Goal: Task Accomplishment & Management: Manage account settings

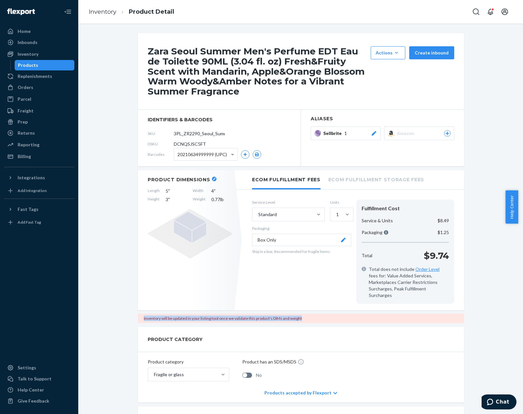
drag, startPoint x: 333, startPoint y: 315, endPoint x: 138, endPoint y: 314, distance: 194.6
click at [138, 314] on div "Inventory will be updated in your listing tool once we validate this product's …" at bounding box center [301, 318] width 326 height 9
click at [495, 251] on div "Zara Seoul Summer Men's Perfume EDT Eau de Toilette 90ML (3.04 fl. oz) Fresh&Fr…" at bounding box center [300, 372] width 435 height 679
drag, startPoint x: 323, startPoint y: 316, endPoint x: 123, endPoint y: 316, distance: 200.2
click at [123, 316] on div "Zara Seoul Summer Men's Perfume EDT Eau de Toilette 90ML (3.04 fl. oz) Fresh&Fr…" at bounding box center [300, 372] width 435 height 679
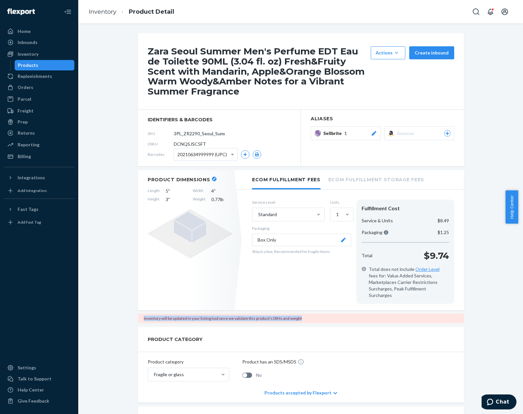
copy div "Inventory will be updated in your listing tool once we validate this product's …"
click at [44, 390] on div "Help Center" at bounding box center [39, 389] width 69 height 9
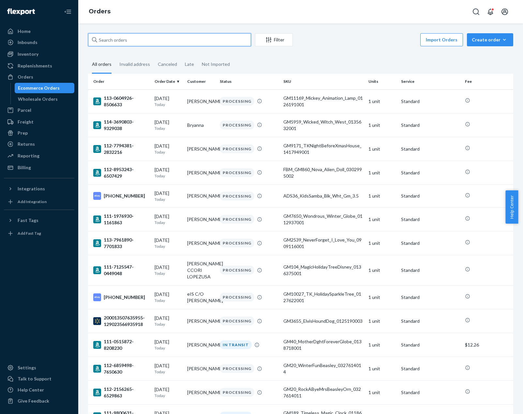
paste input "111-7127665-2434669"
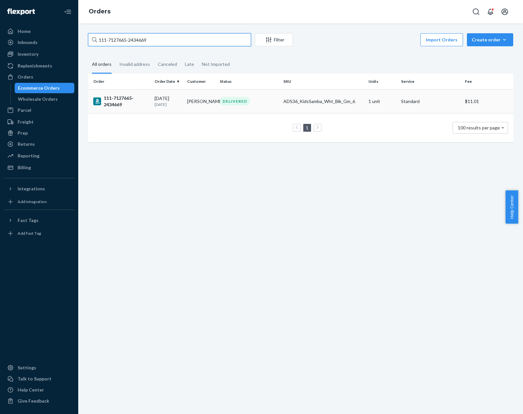
type input "111-7127665-2434669"
click at [199, 112] on td "Palma Ahumada" at bounding box center [201, 101] width 33 height 24
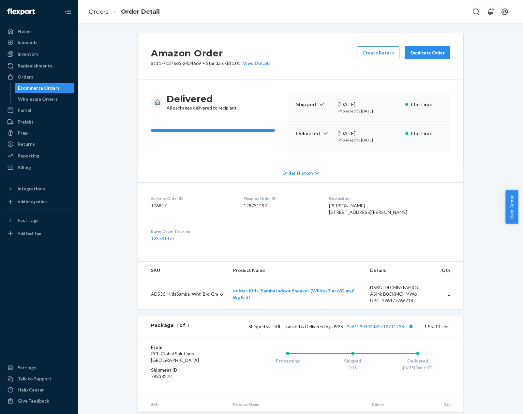
click at [198, 62] on p "# 111-7127665-2434669 • Standard / $11.01 View Details" at bounding box center [211, 63] width 120 height 7
drag, startPoint x: 200, startPoint y: 64, endPoint x: 150, endPoint y: 66, distance: 49.6
click at [151, 66] on p "# 111-7127665-2434669 • Standard / $11.01 View Details" at bounding box center [211, 63] width 120 height 7
copy p "111-7127665-2434669"
click at [98, 9] on link "Orders" at bounding box center [99, 11] width 20 height 7
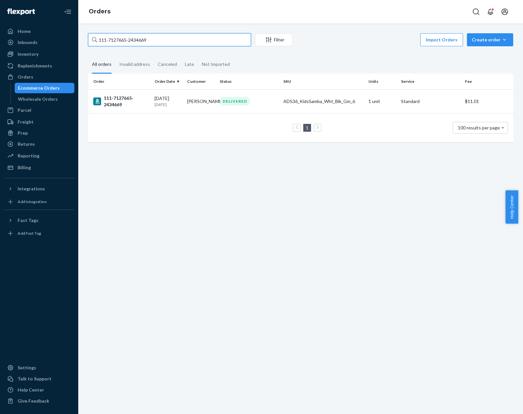
click at [187, 37] on input "111-7127665-2434669" at bounding box center [169, 39] width 163 height 13
click at [208, 40] on input "111-7127665-2434669" at bounding box center [169, 39] width 163 height 13
click at [209, 40] on input "111-7127665-2434669" at bounding box center [169, 39] width 163 height 13
copy td "Palma Ahumada"
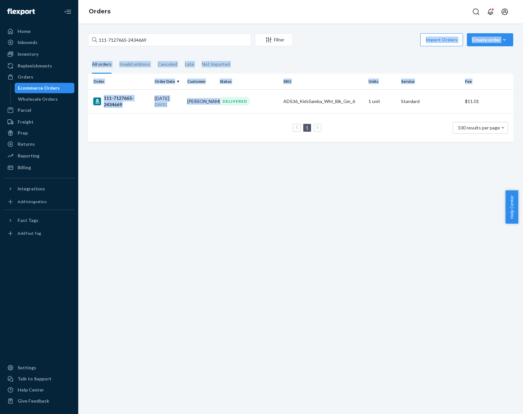
drag, startPoint x: 208, startPoint y: 106, endPoint x: 338, endPoint y: 37, distance: 147.3
click at [338, 37] on div "111-7127665-2434669 Filter Import Orders Create order Ecommerce order Removal o…" at bounding box center [300, 90] width 435 height 115
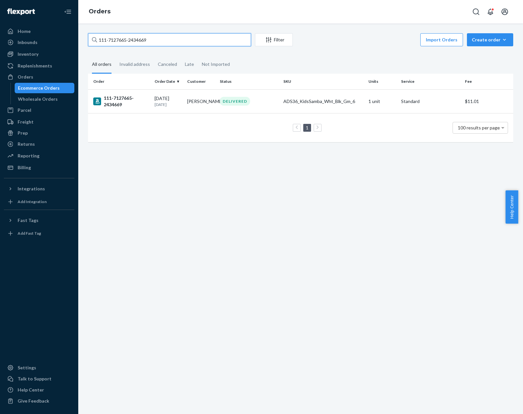
click at [188, 45] on input "111-7127665-2434669" at bounding box center [169, 39] width 163 height 13
paste input "Palma Ahumada"
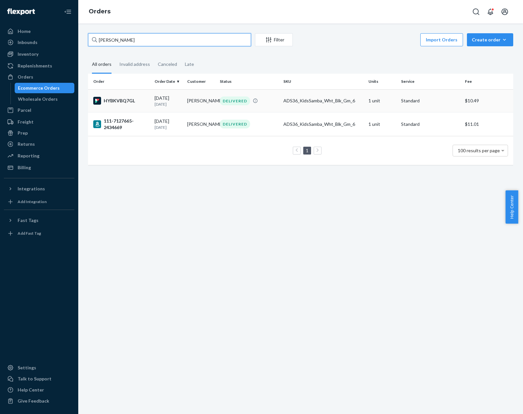
type input "Palma Ahumada"
click at [167, 100] on div "06/13/2025 2 months ago" at bounding box center [168, 101] width 27 height 12
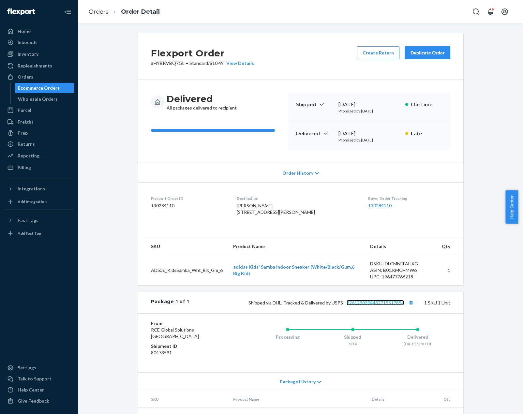
click at [392, 305] on link "9261290304432715517854" at bounding box center [375, 303] width 57 height 6
click at [50, 74] on div "Orders" at bounding box center [39, 76] width 69 height 9
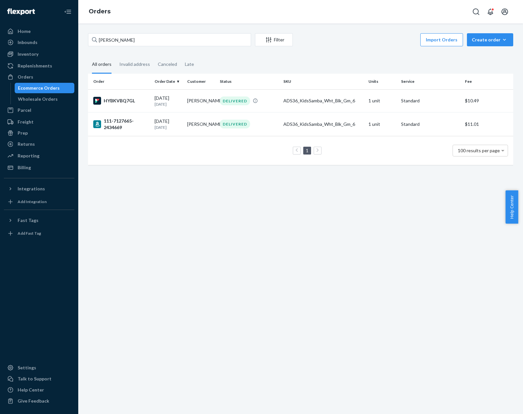
drag, startPoint x: 154, startPoint y: 39, endPoint x: 147, endPoint y: 34, distance: 8.5
click at [147, 34] on div "Palma Ahumada Filter Import Orders Create order Ecommerce order Removal order" at bounding box center [300, 40] width 425 height 15
drag, startPoint x: 150, startPoint y: 37, endPoint x: 57, endPoint y: 42, distance: 93.0
click at [57, 42] on div "Home Inbounds Shipping Plans Problems Inventory Products Replenishments Orders …" at bounding box center [261, 207] width 523 height 414
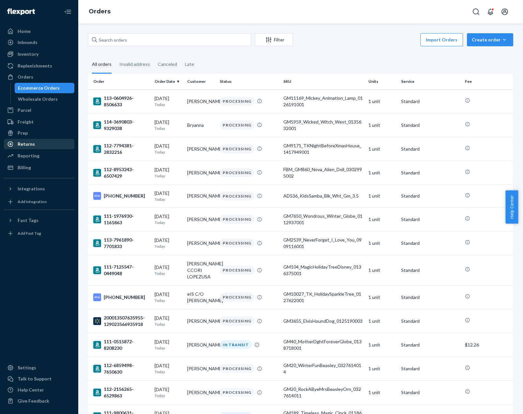
click at [29, 147] on div "Returns" at bounding box center [39, 144] width 69 height 9
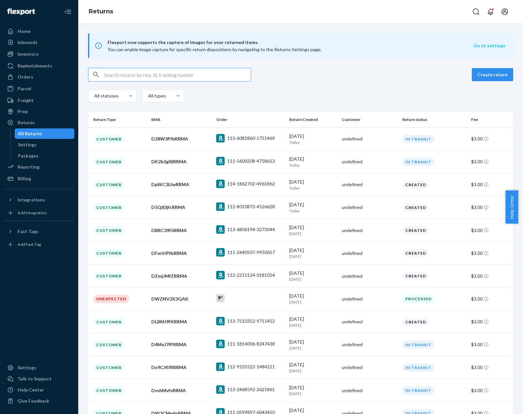
click at [477, 45] on button "Go to settings" at bounding box center [489, 45] width 32 height 7
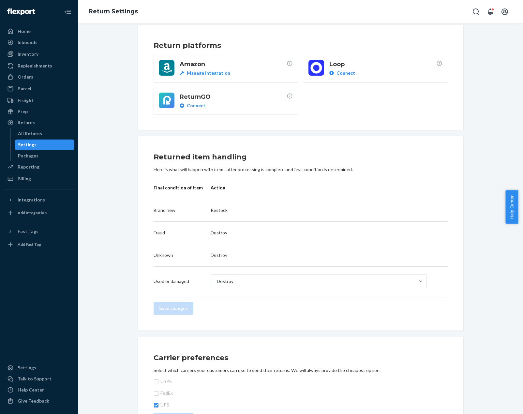
scroll to position [123, 0]
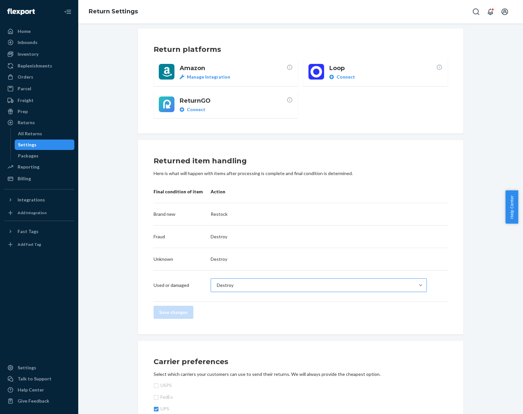
click at [255, 286] on div "Destroy" at bounding box center [313, 285] width 204 height 13
click at [217, 286] on input "Destroy" at bounding box center [216, 285] width 1 height 7
click at [471, 254] on div "Return destinations Return to Flexport ENABLED We'll inspect and process your i…" at bounding box center [300, 260] width 435 height 699
click at [217, 287] on div "Destroy" at bounding box center [225, 285] width 17 height 7
click at [216, 287] on input "Destroy" at bounding box center [216, 285] width 1 height 7
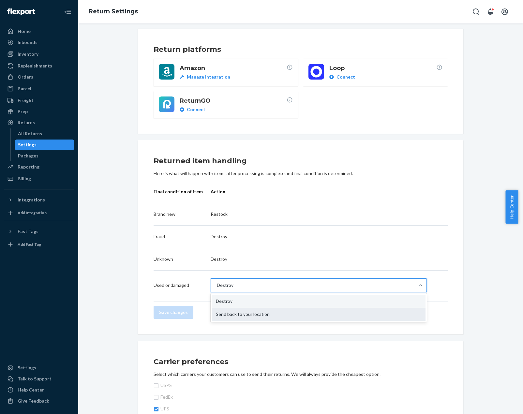
click at [227, 313] on div "Send back to your location" at bounding box center [319, 314] width 214 height 13
click at [217, 289] on input "option Send back to your location focused, 2 of 2. 2 results available. Use Up …" at bounding box center [216, 285] width 1 height 7
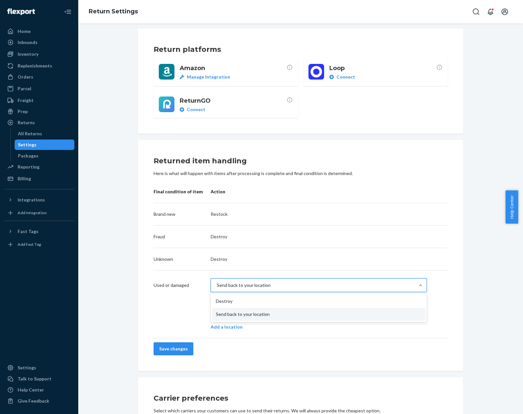
click at [372, 288] on div "Send back to your location" at bounding box center [313, 285] width 204 height 13
click at [217, 288] on input "option Send back to your location, selected. option Send back to your location …" at bounding box center [216, 285] width 1 height 7
click at [471, 268] on div "Return destinations Return to Flexport ENABLED We'll inspect and process your i…" at bounding box center [300, 278] width 435 height 735
click at [304, 284] on div "Send back to your location" at bounding box center [313, 285] width 204 height 13
click at [217, 284] on input "option Send back to your location, selected. option Send back to your location …" at bounding box center [216, 285] width 1 height 7
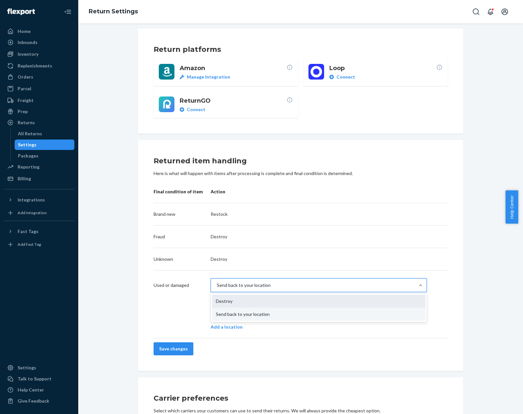
click at [305, 299] on div "Destroy" at bounding box center [319, 301] width 214 height 13
click at [217, 289] on input "option Send back to your location, selected. option Destroy focused, 1 of 2. 2 …" at bounding box center [216, 285] width 1 height 7
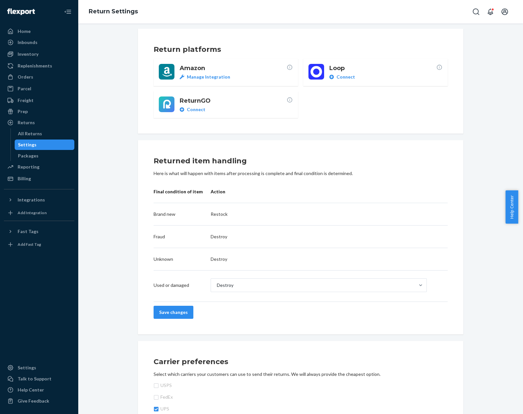
click at [482, 263] on div "Return destinations Return to Flexport ENABLED We'll inspect and process your i…" at bounding box center [300, 260] width 435 height 699
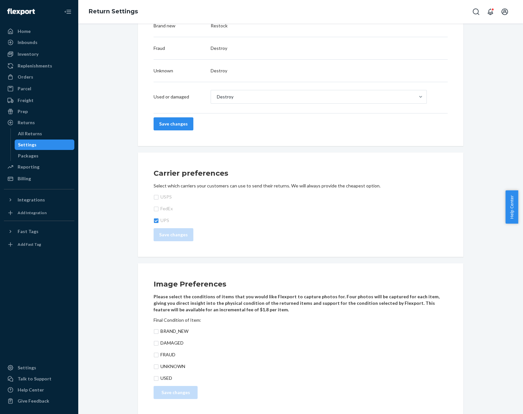
scroll to position [318, 0]
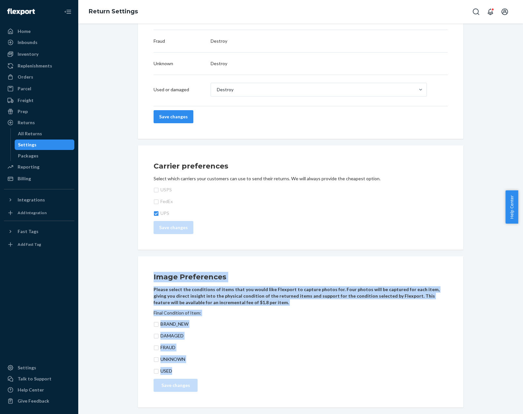
drag, startPoint x: 222, startPoint y: 365, endPoint x: 124, endPoint y: 275, distance: 133.6
click at [124, 276] on div "Return destinations Return to Flexport ENABLED We'll inspect and process your i…" at bounding box center [300, 64] width 435 height 699
copy div "Image Preferences Please select the conditions of items that you would like Fle…"
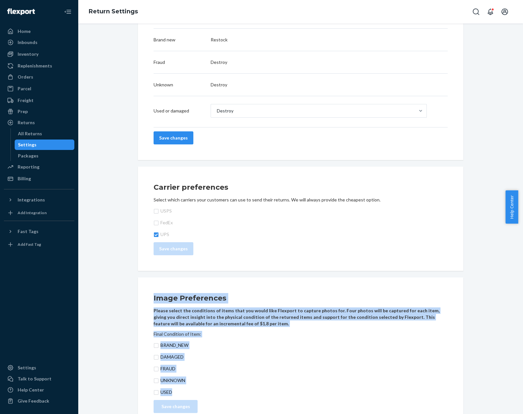
scroll to position [286, 0]
